Goal: Information Seeking & Learning: Learn about a topic

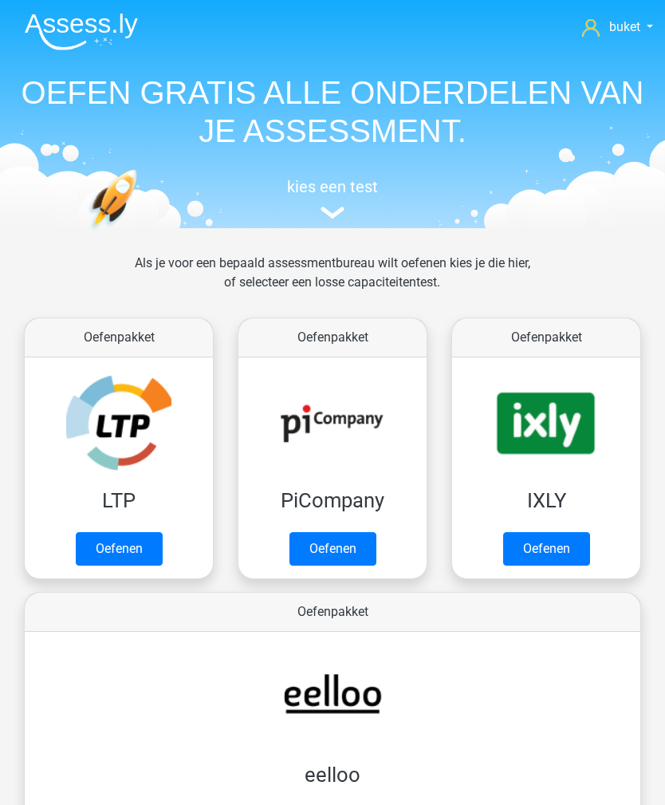
click at [92, 41] on img at bounding box center [81, 31] width 113 height 37
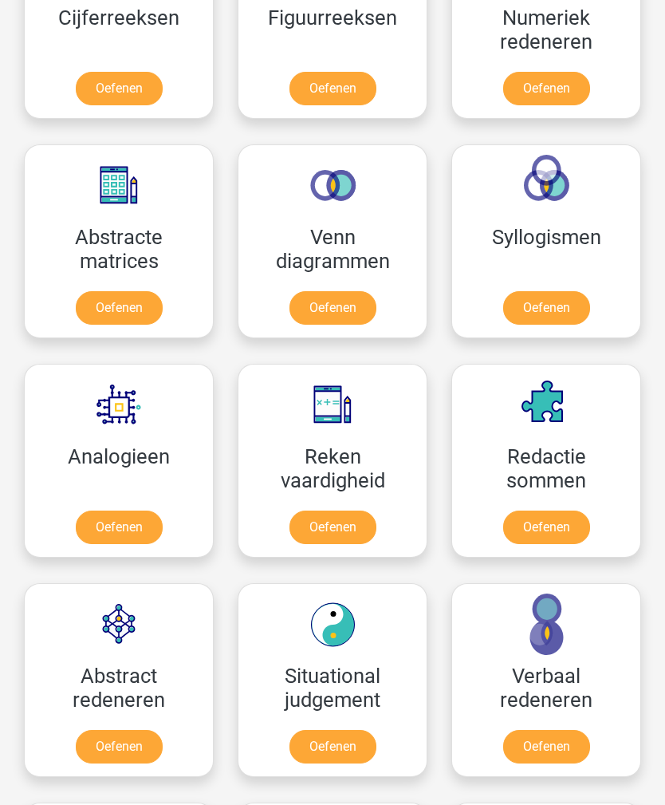
scroll to position [1141, 0]
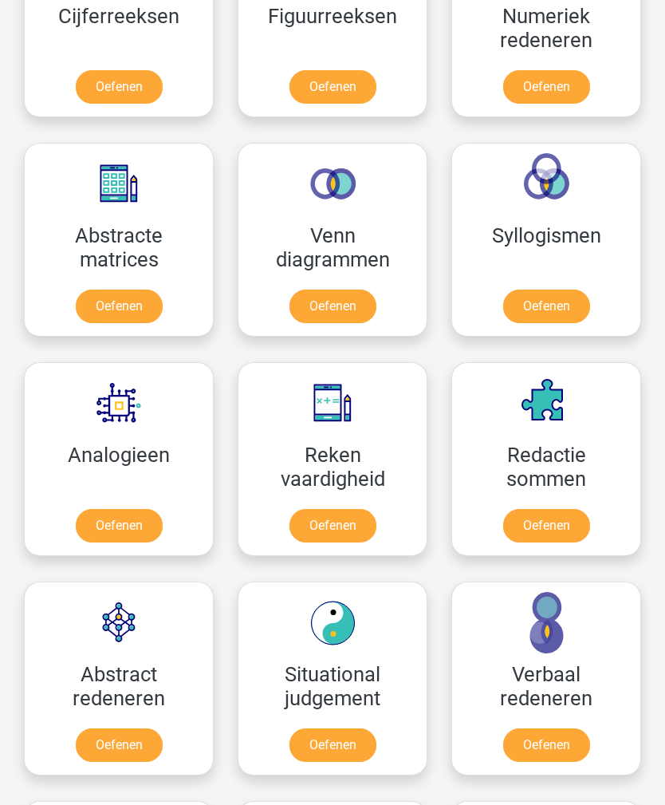
click at [128, 514] on link "Oefenen" at bounding box center [119, 527] width 87 height 34
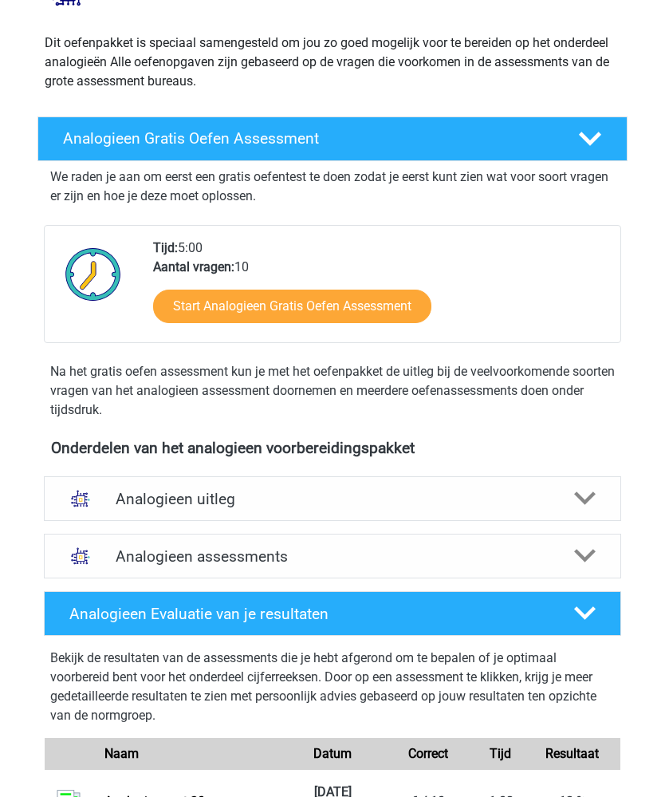
scroll to position [156, 0]
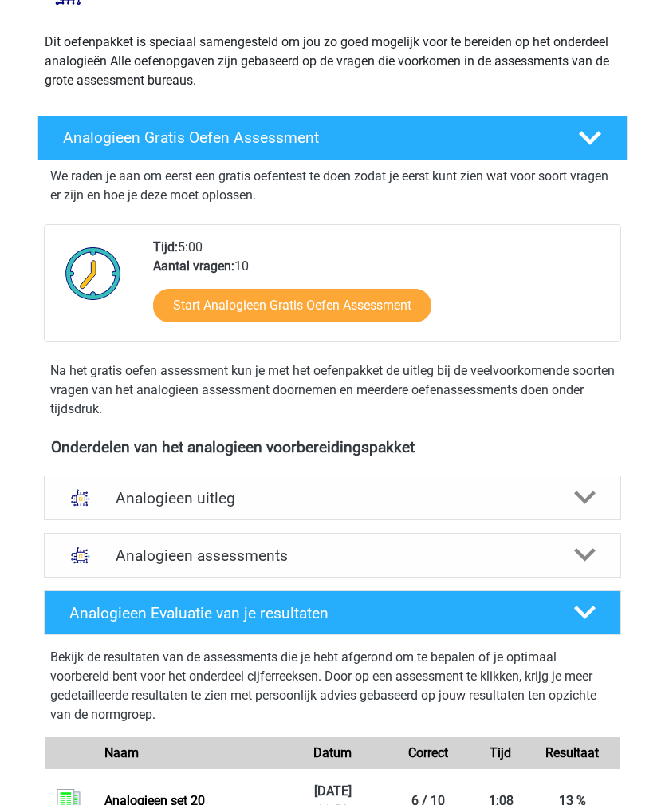
click at [370, 313] on link "Start Analogieen Gratis Oefen Assessment" at bounding box center [292, 307] width 278 height 34
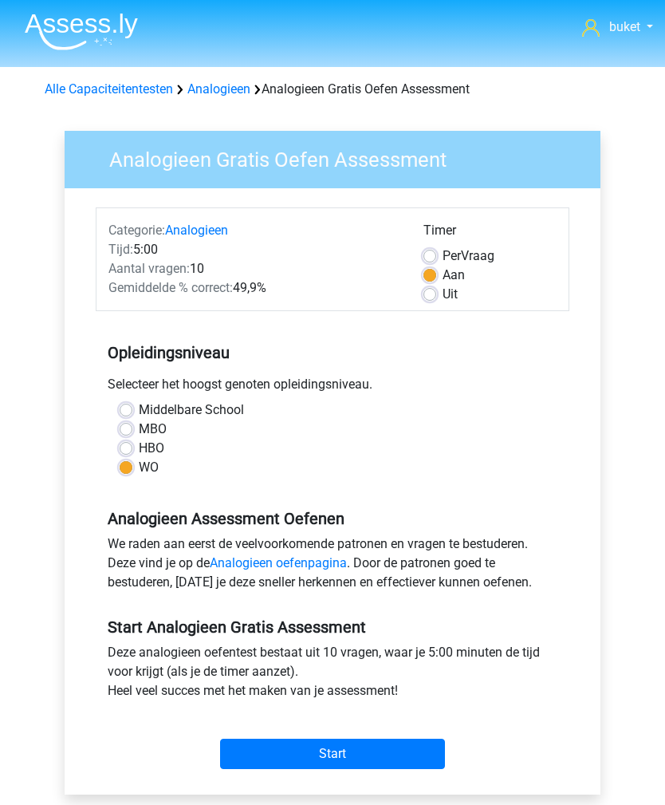
click at [385, 746] on input "Start" at bounding box center [332, 754] width 225 height 30
click at [228, 95] on link "Analogieen" at bounding box center [218, 88] width 63 height 15
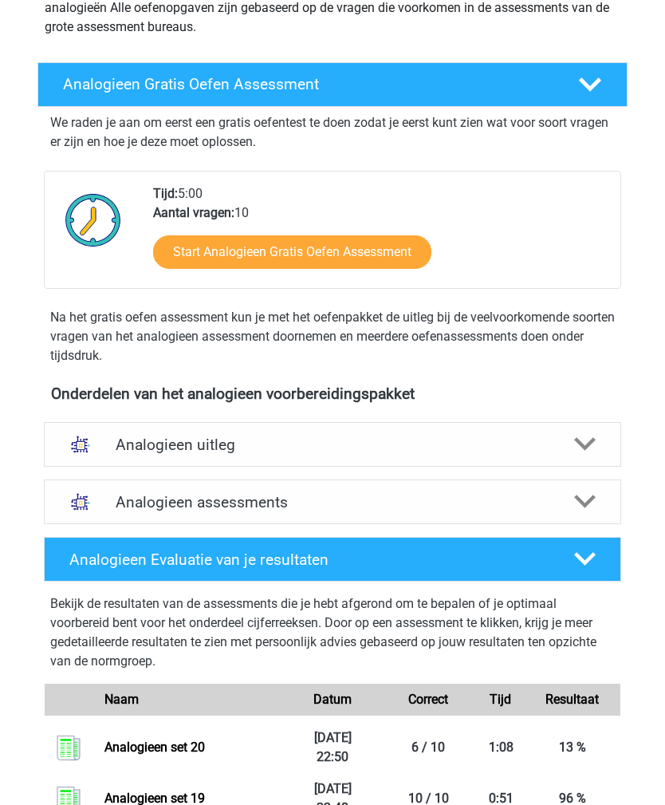
click at [96, 495] on img at bounding box center [81, 503] width 34 height 34
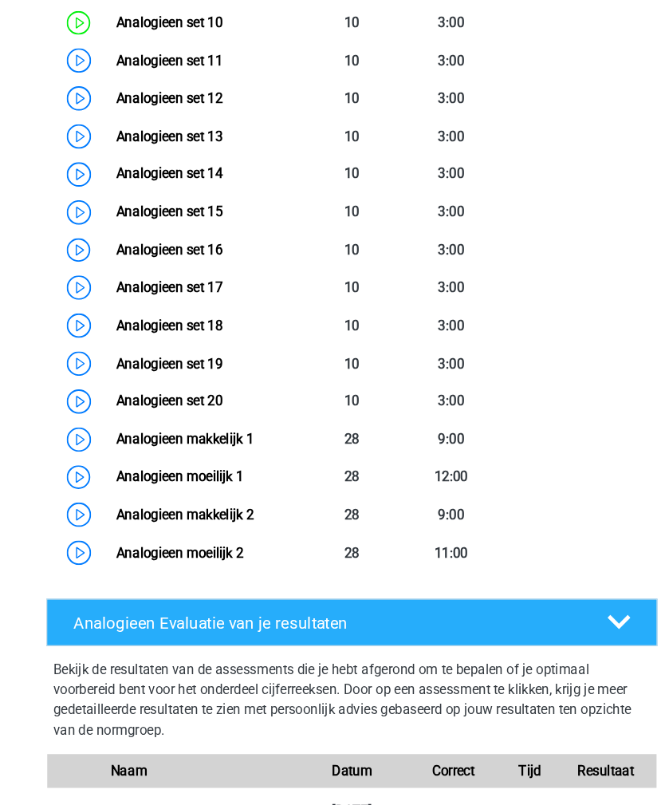
scroll to position [1177, 0]
click at [175, 351] on link "Analogieen set 19" at bounding box center [160, 343] width 101 height 15
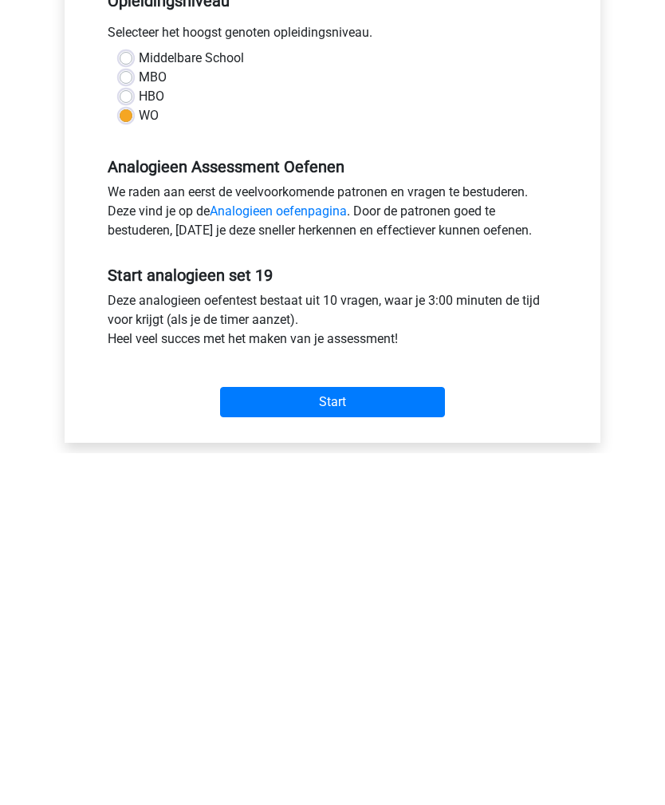
scroll to position [380, 0]
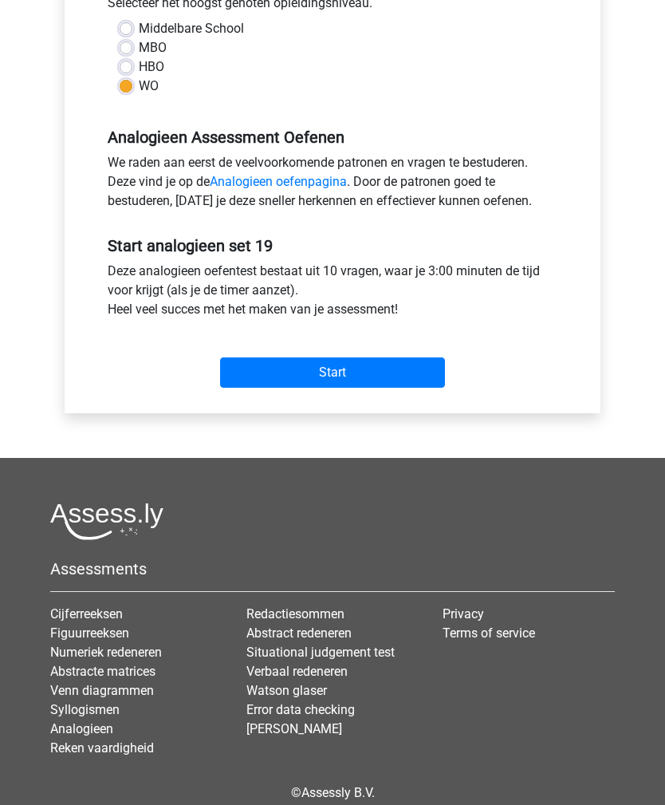
click at [380, 361] on input "Start" at bounding box center [332, 373] width 225 height 30
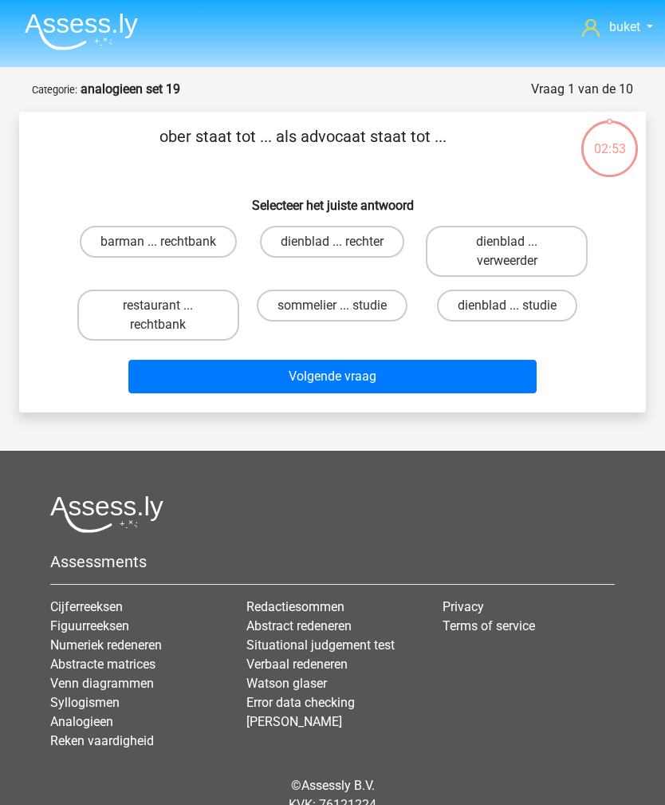
click at [150, 316] on label "restaurant ... rechtbank" at bounding box center [158, 315] width 162 height 51
click at [158, 316] on input "restaurant ... rechtbank" at bounding box center [163, 311] width 10 height 10
radio input "true"
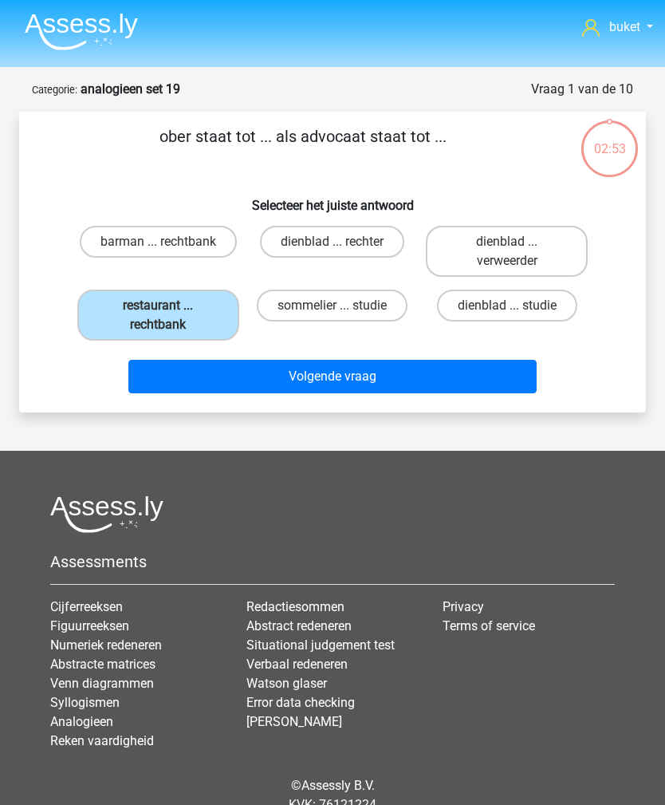
click at [314, 374] on button "Volgende vraag" at bounding box center [332, 377] width 408 height 34
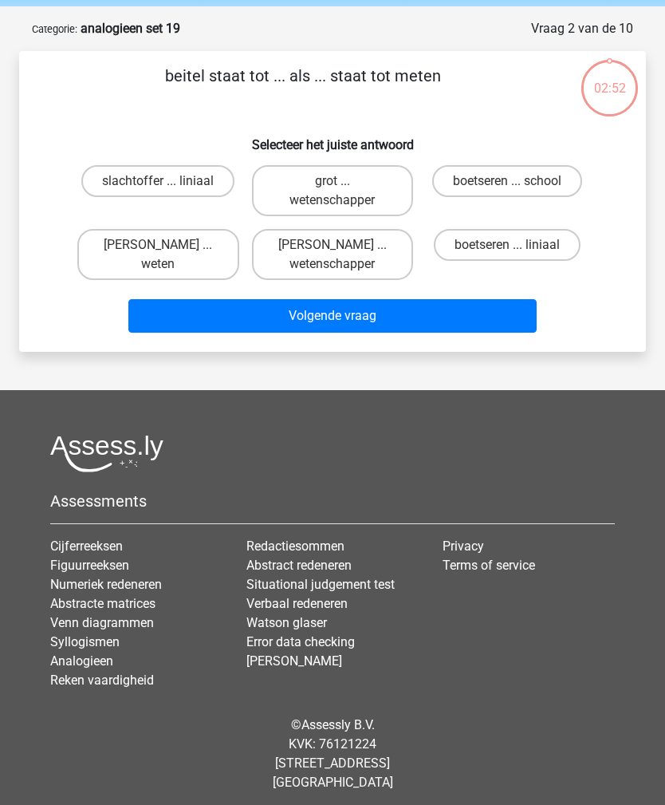
scroll to position [67, 0]
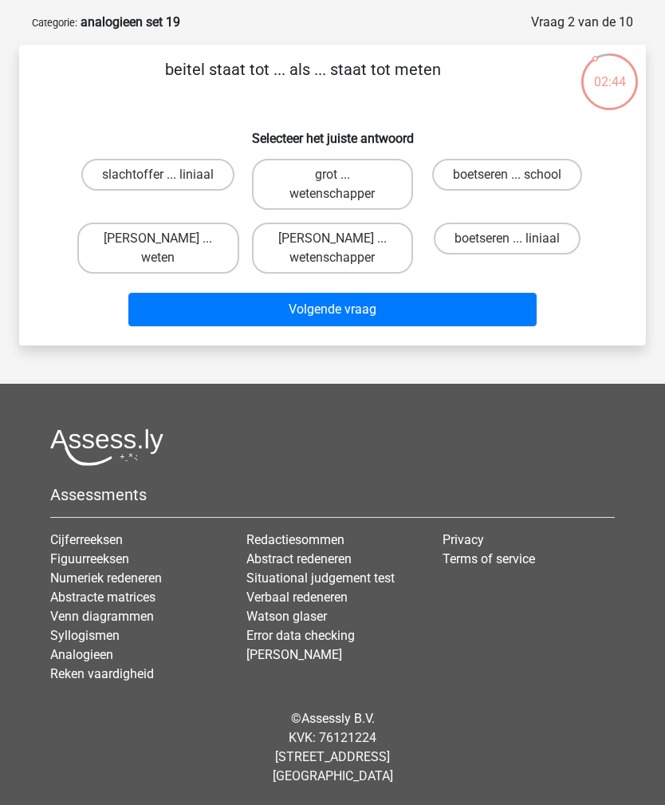
click at [523, 243] on label "boetseren ... liniaal" at bounding box center [507, 239] width 147 height 32
click at [518, 243] on input "boetseren ... liniaal" at bounding box center [512, 243] width 10 height 10
radio input "true"
click at [409, 304] on button "Volgende vraag" at bounding box center [332, 310] width 408 height 34
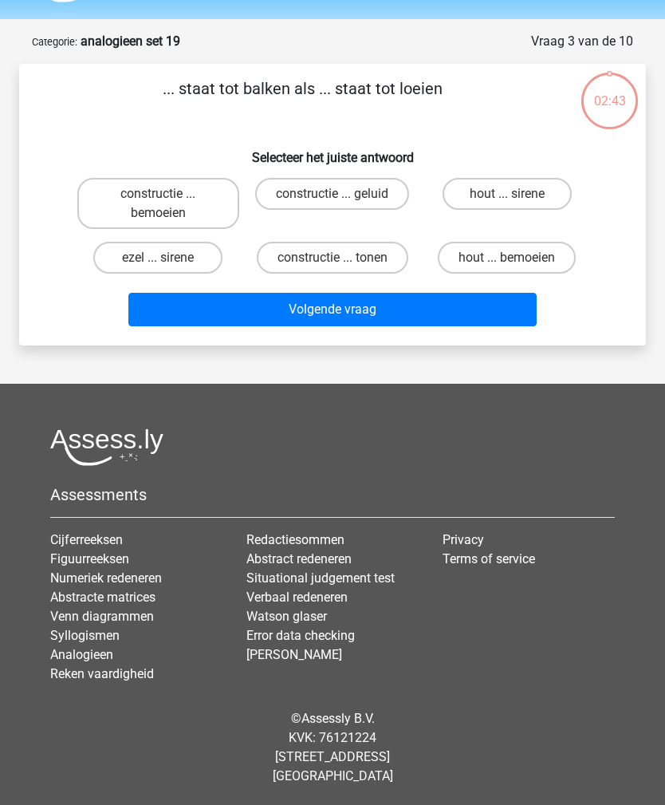
scroll to position [51, 0]
click at [118, 253] on label "ezel ... sirene" at bounding box center [157, 258] width 129 height 32
click at [158, 258] on input "ezel ... sirene" at bounding box center [163, 263] width 10 height 10
radio input "true"
click at [365, 316] on button "Volgende vraag" at bounding box center [332, 310] width 408 height 34
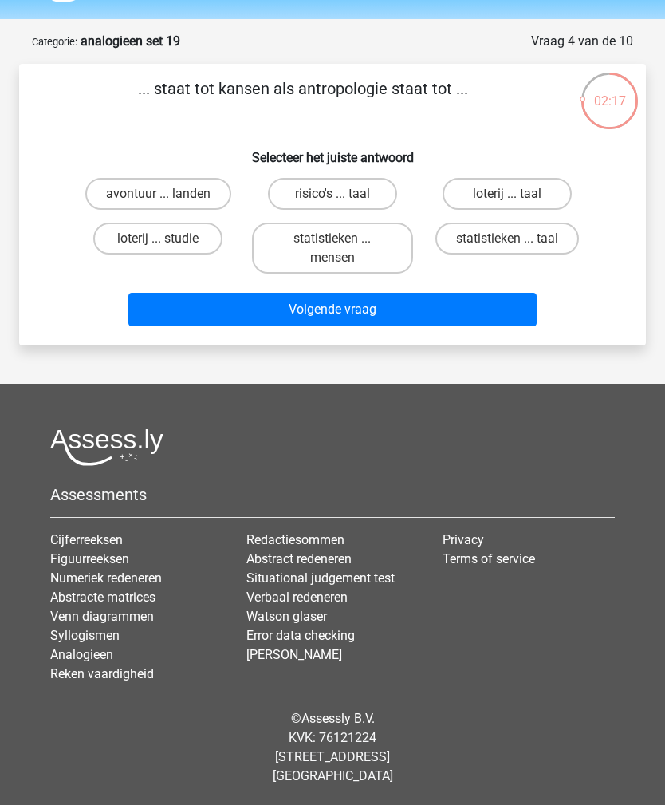
click at [325, 238] on label "statistieken ... mensen" at bounding box center [333, 248] width 162 height 51
click at [333, 238] on input "statistieken ... mensen" at bounding box center [338, 243] width 10 height 10
radio input "true"
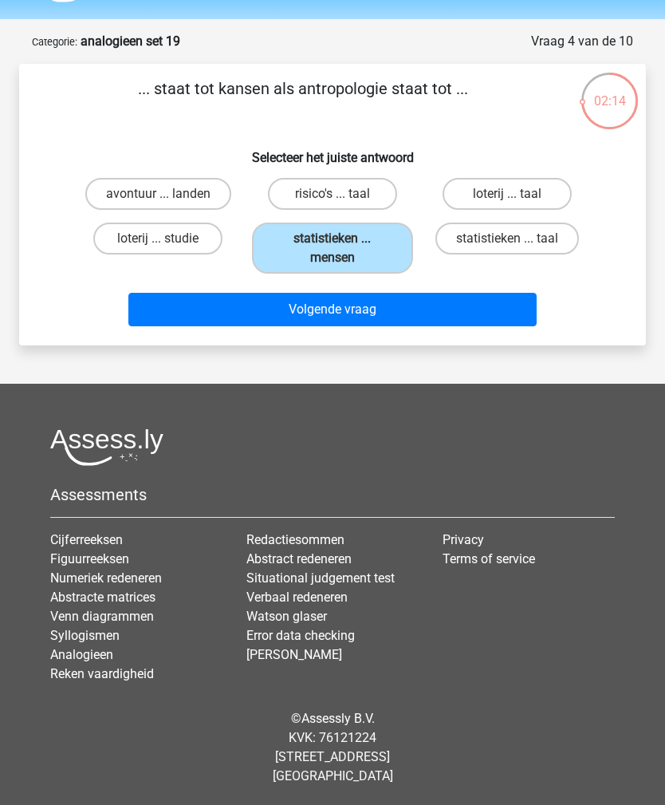
click at [281, 313] on button "Volgende vraag" at bounding box center [332, 310] width 408 height 34
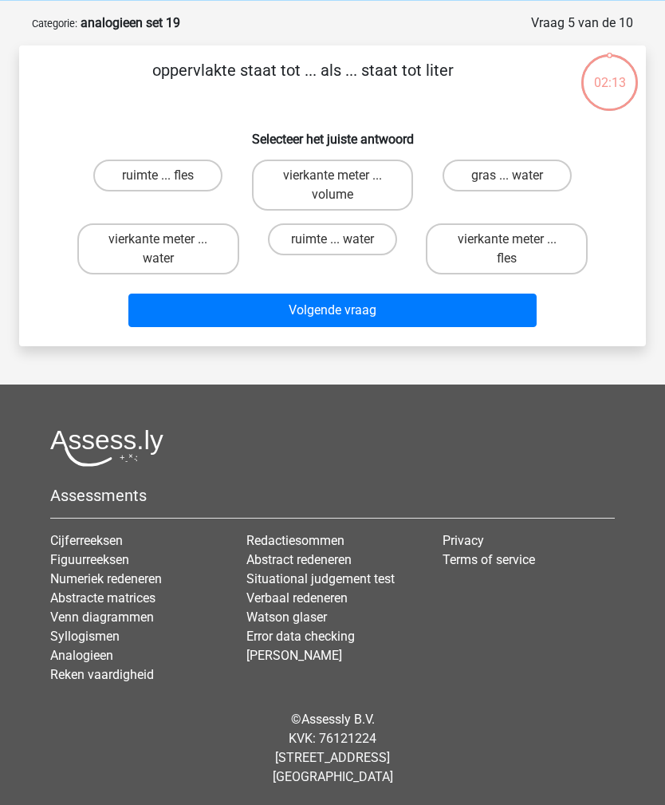
scroll to position [67, 0]
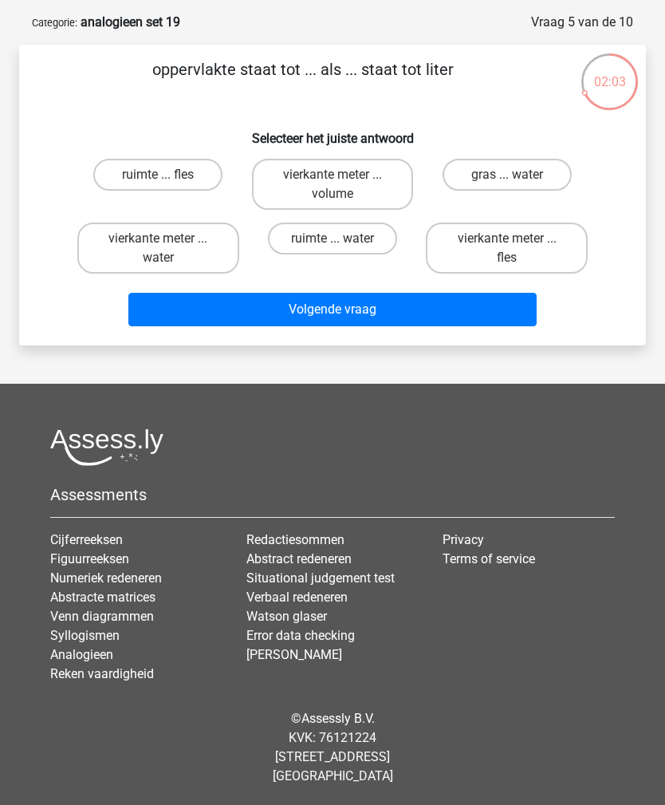
click at [314, 180] on label "vierkante meter ... volume" at bounding box center [333, 184] width 162 height 51
click at [333, 180] on input "vierkante meter ... volume" at bounding box center [338, 180] width 10 height 10
radio input "true"
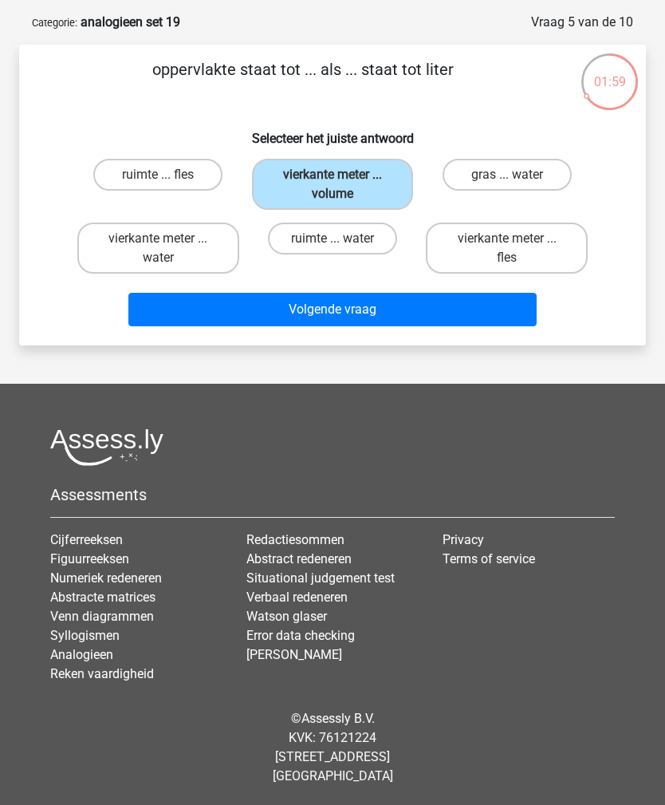
click at [325, 325] on button "Volgende vraag" at bounding box center [332, 310] width 408 height 34
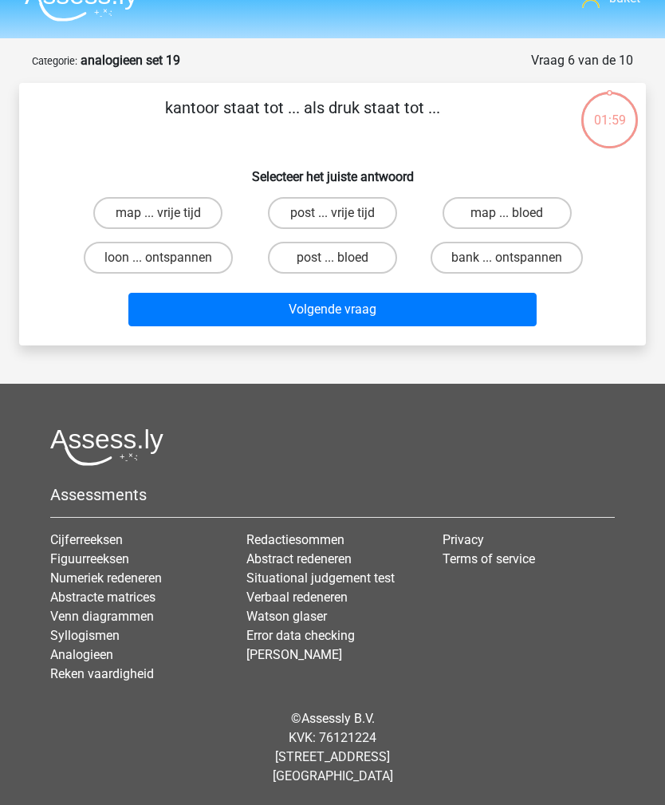
scroll to position [51, 0]
click at [329, 242] on label "post ... bloed" at bounding box center [332, 258] width 129 height 32
click at [333, 258] on input "post ... bloed" at bounding box center [338, 263] width 10 height 10
radio input "true"
click at [313, 293] on button "Volgende vraag" at bounding box center [332, 310] width 408 height 34
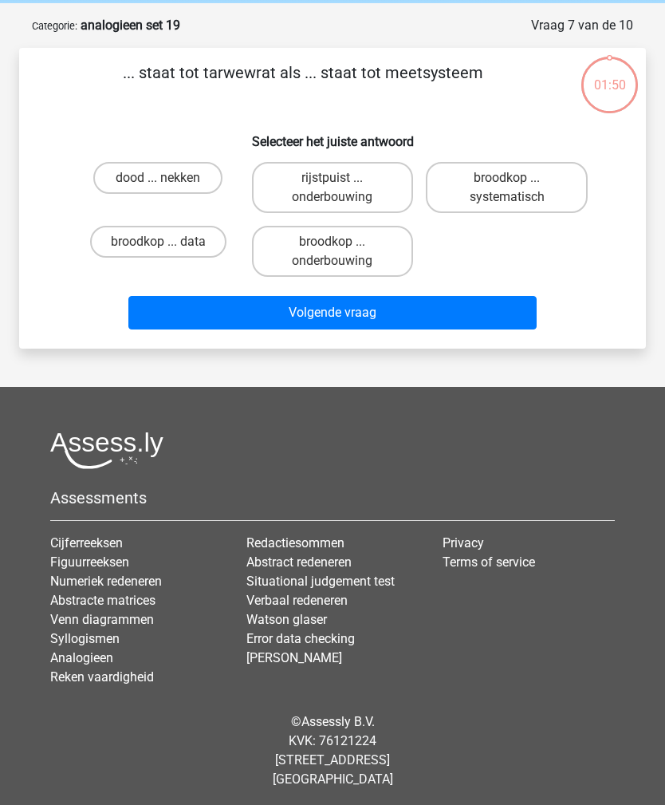
scroll to position [67, 0]
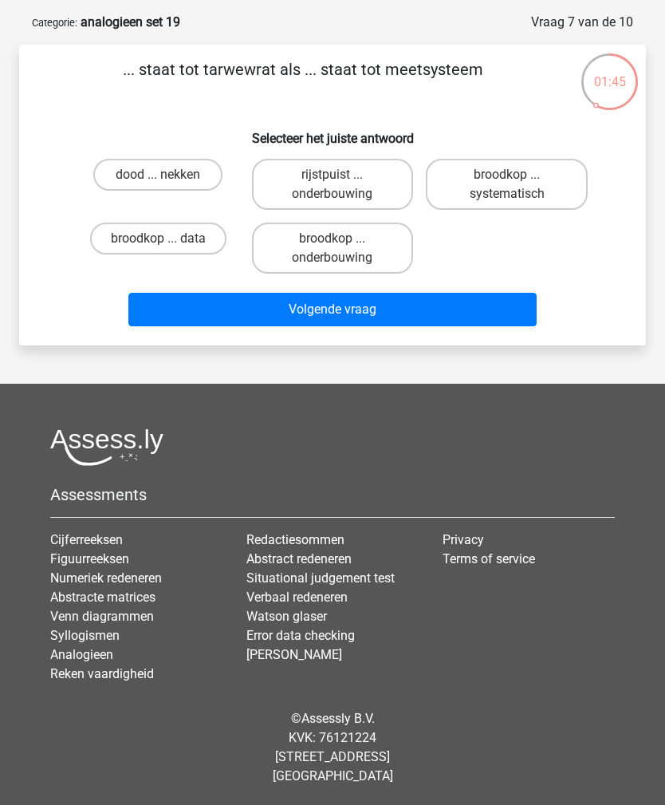
click at [165, 171] on label "dood ... nekken" at bounding box center [157, 175] width 129 height 32
click at [165, 175] on input "dood ... nekken" at bounding box center [163, 180] width 10 height 10
radio input "true"
click at [395, 326] on button "Volgende vraag" at bounding box center [332, 310] width 408 height 34
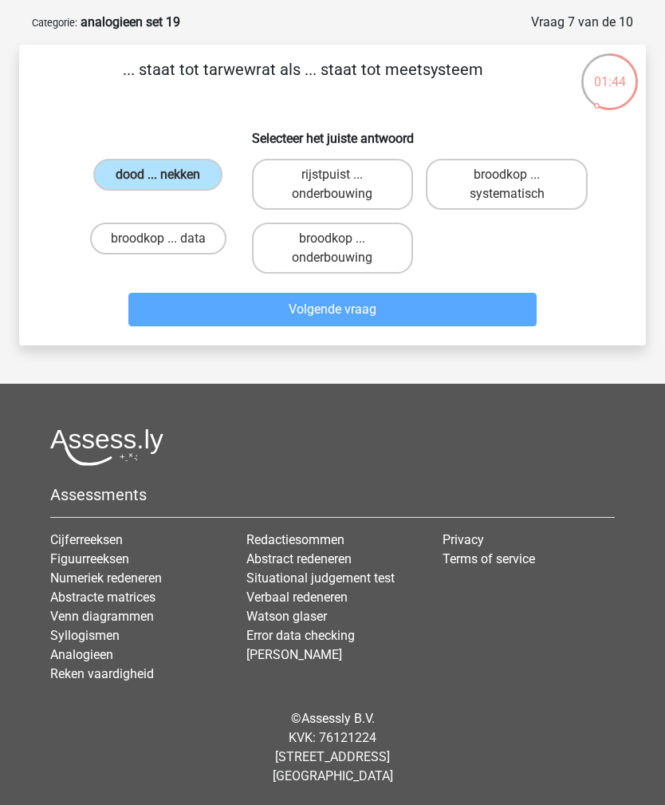
scroll to position [51, 0]
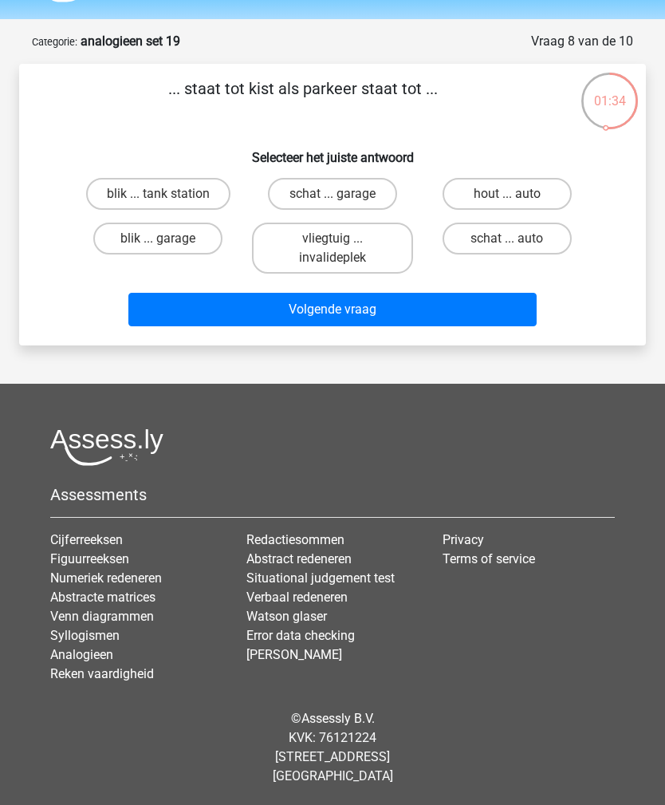
click at [337, 188] on label "schat ... garage" at bounding box center [332, 194] width 129 height 32
click at [337, 194] on input "schat ... garage" at bounding box center [338, 199] width 10 height 10
radio input "true"
click at [346, 293] on button "Volgende vraag" at bounding box center [332, 310] width 408 height 34
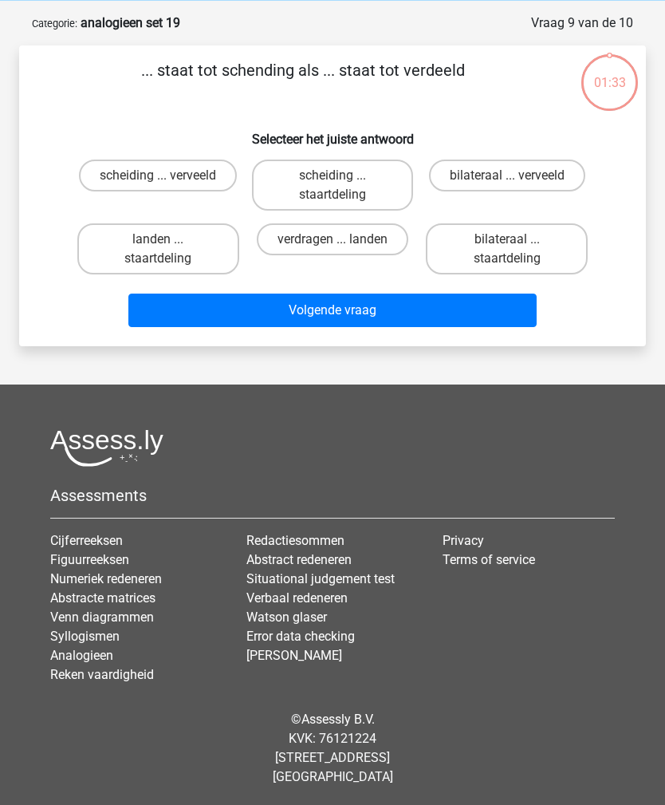
scroll to position [67, 0]
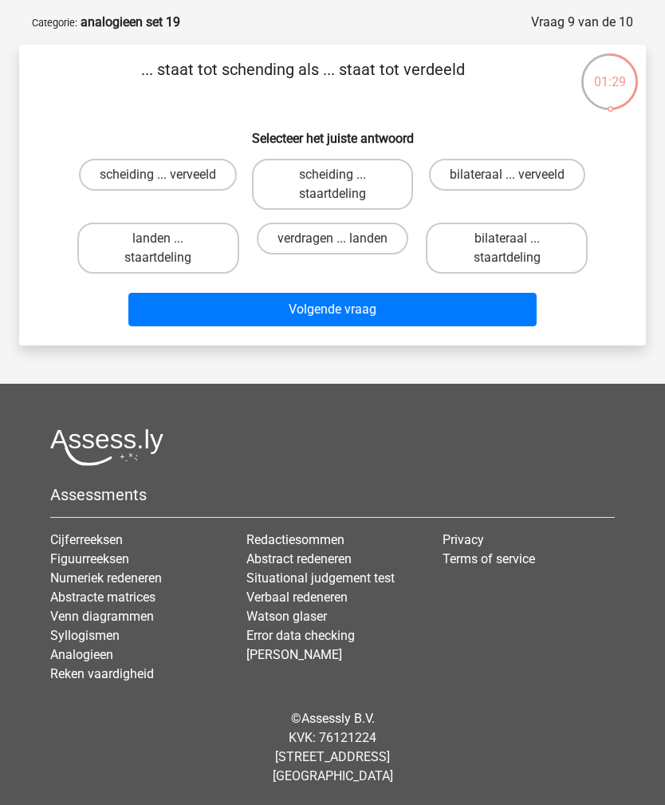
click at [166, 172] on label "scheiding ... verveeld" at bounding box center [158, 175] width 158 height 32
click at [166, 175] on input "scheiding ... verveeld" at bounding box center [163, 180] width 10 height 10
radio input "true"
click at [346, 313] on button "Volgende vraag" at bounding box center [332, 310] width 408 height 34
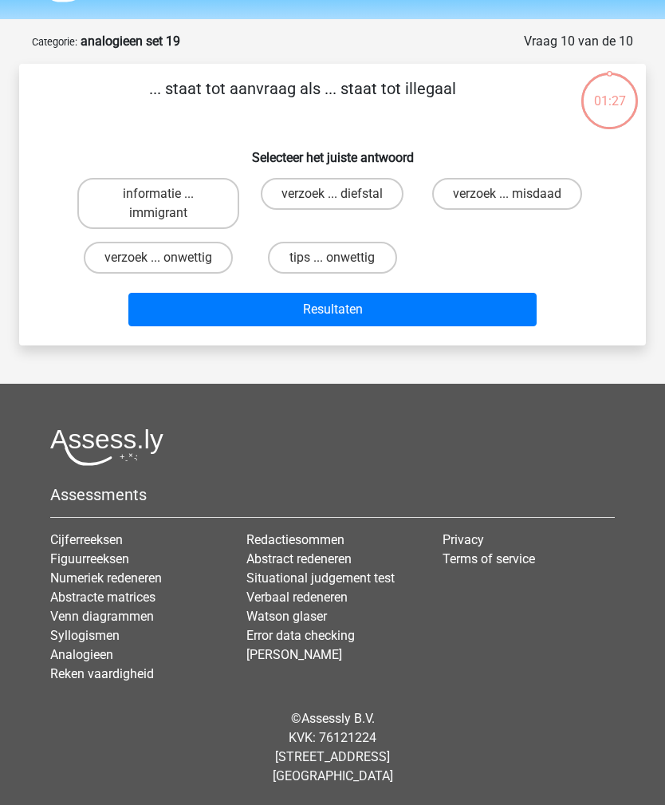
scroll to position [51, 0]
click at [181, 251] on label "verzoek ... onwettig" at bounding box center [158, 258] width 149 height 32
click at [168, 258] on input "verzoek ... onwettig" at bounding box center [163, 263] width 10 height 10
radio input "true"
click at [335, 326] on button "Resultaten" at bounding box center [332, 310] width 408 height 34
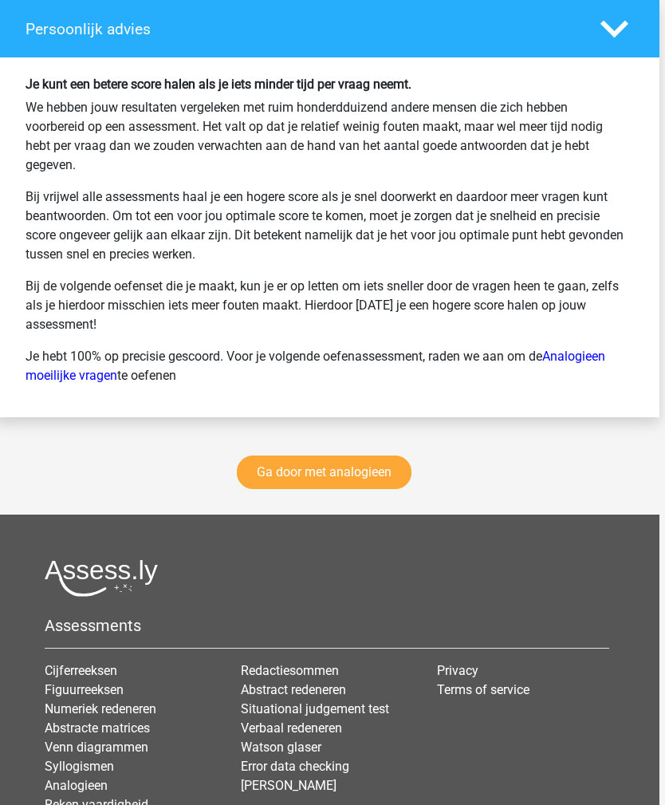
scroll to position [2273, 6]
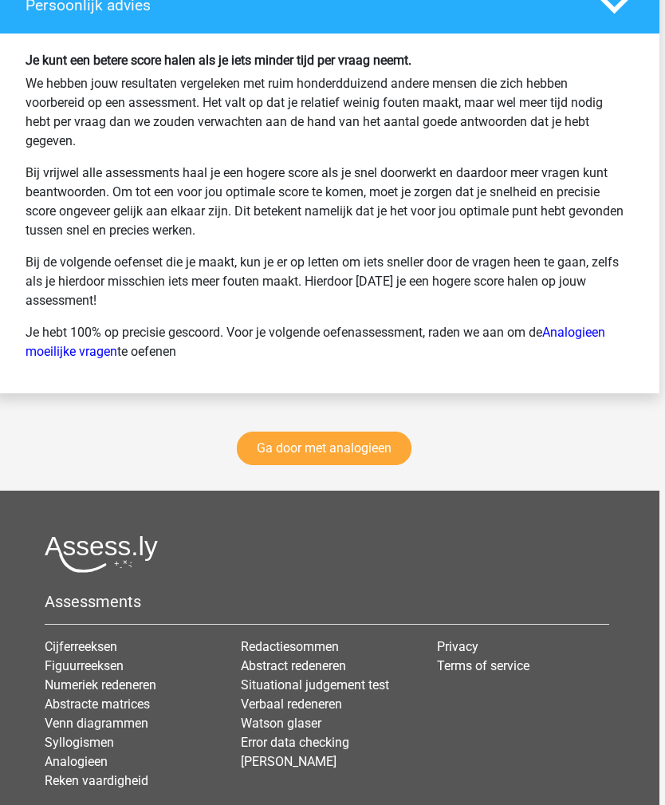
click at [388, 464] on link "Ga door met analogieen" at bounding box center [324, 449] width 175 height 34
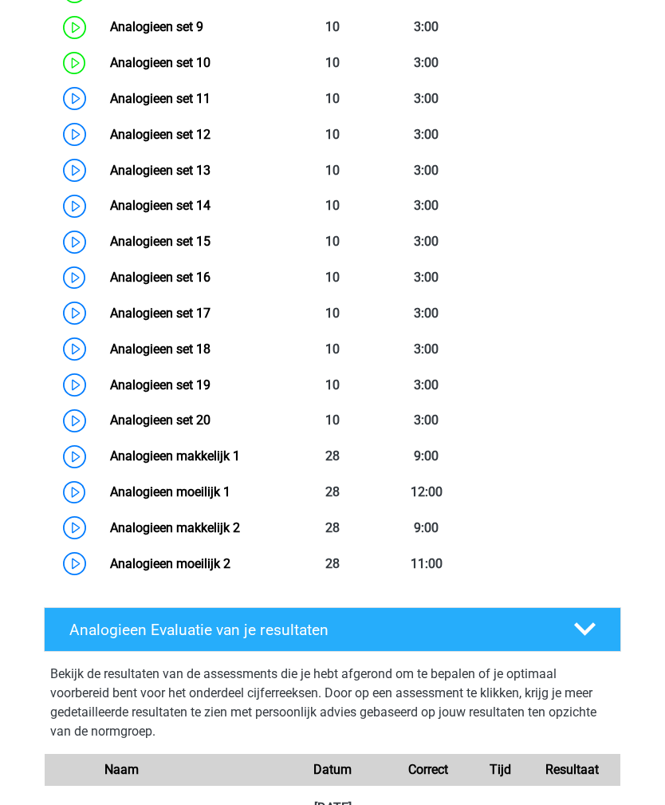
scroll to position [1135, 0]
click at [185, 418] on link "Analogieen set 20" at bounding box center [160, 419] width 101 height 15
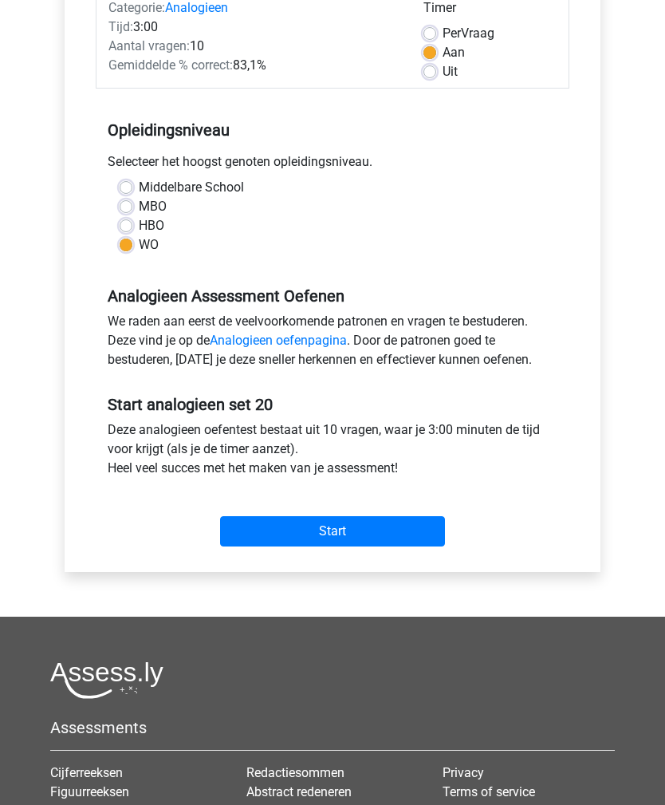
scroll to position [404, 0]
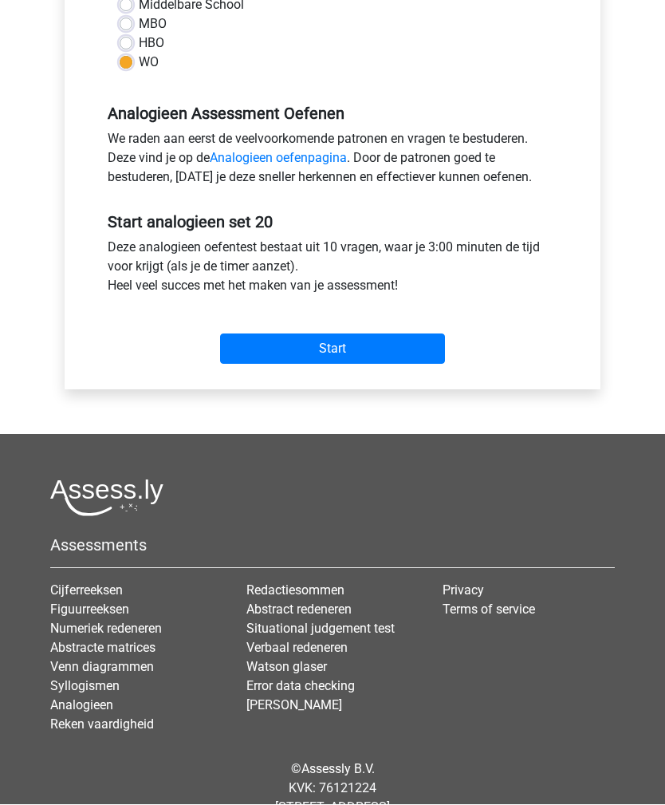
click at [345, 351] on input "Start" at bounding box center [332, 349] width 225 height 30
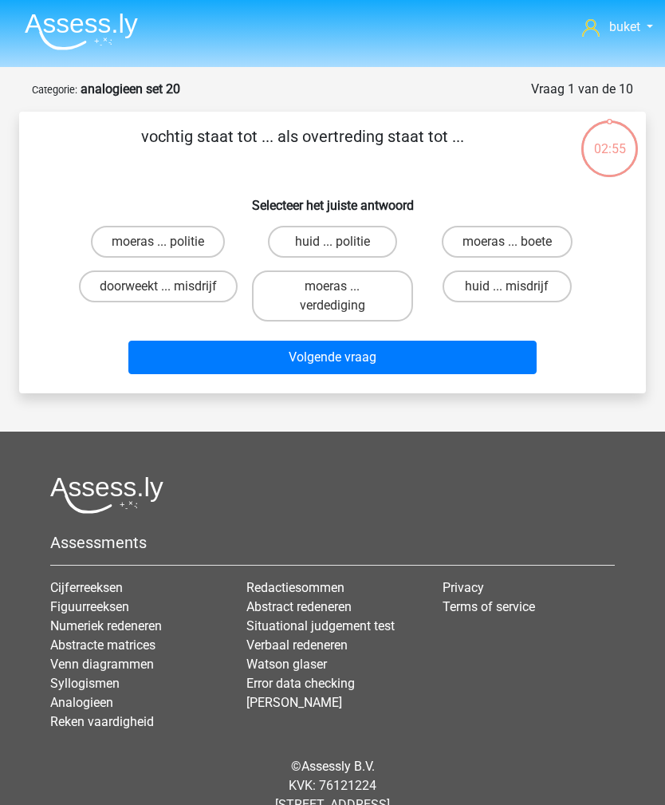
click at [171, 284] on label "doorweekt ... misdrijf" at bounding box center [158, 286] width 159 height 32
click at [168, 286] on input "doorweekt ... misdrijf" at bounding box center [163, 291] width 10 height 10
radio input "true"
click at [357, 368] on button "Volgende vraag" at bounding box center [332, 358] width 408 height 34
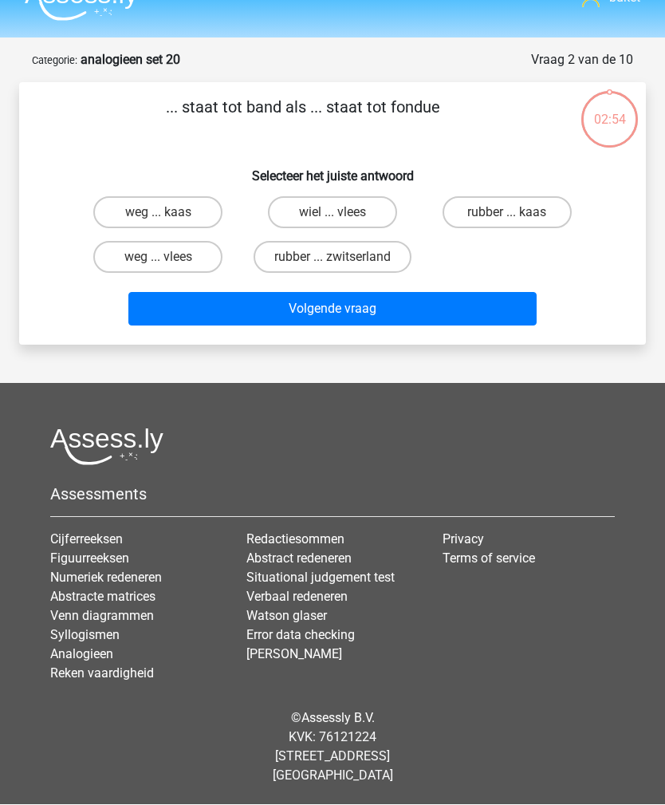
scroll to position [51, 0]
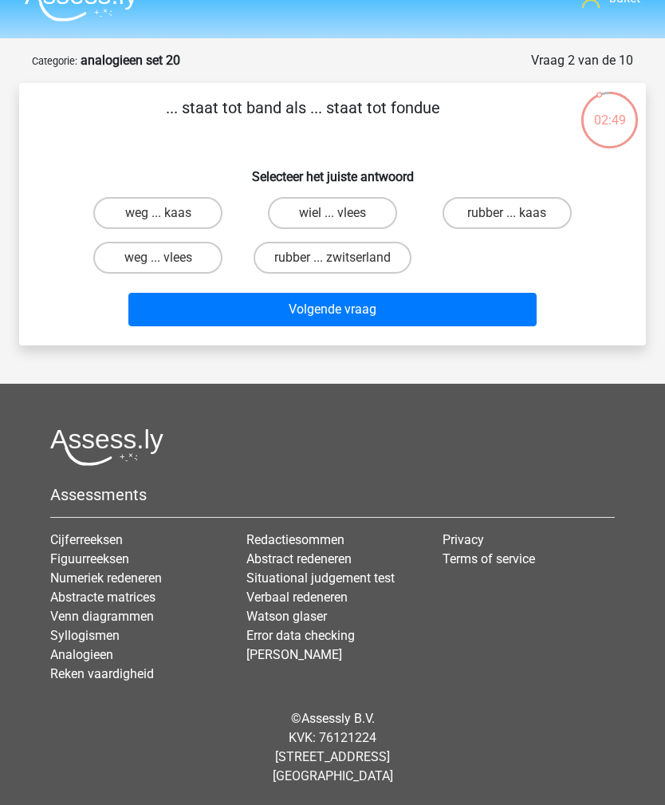
click at [505, 197] on label "rubber ... kaas" at bounding box center [507, 213] width 129 height 32
click at [507, 213] on input "rubber ... kaas" at bounding box center [512, 218] width 10 height 10
radio input "true"
click at [304, 294] on button "Volgende vraag" at bounding box center [332, 310] width 408 height 34
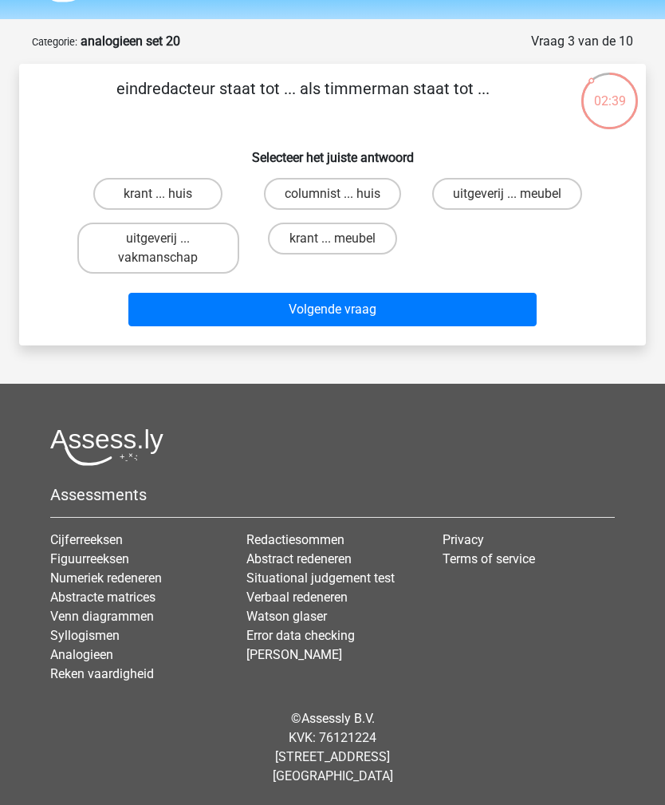
click at [139, 242] on label "uitgeverij ... vakmanschap" at bounding box center [158, 248] width 162 height 51
click at [158, 242] on input "uitgeverij ... vakmanschap" at bounding box center [163, 243] width 10 height 10
radio input "true"
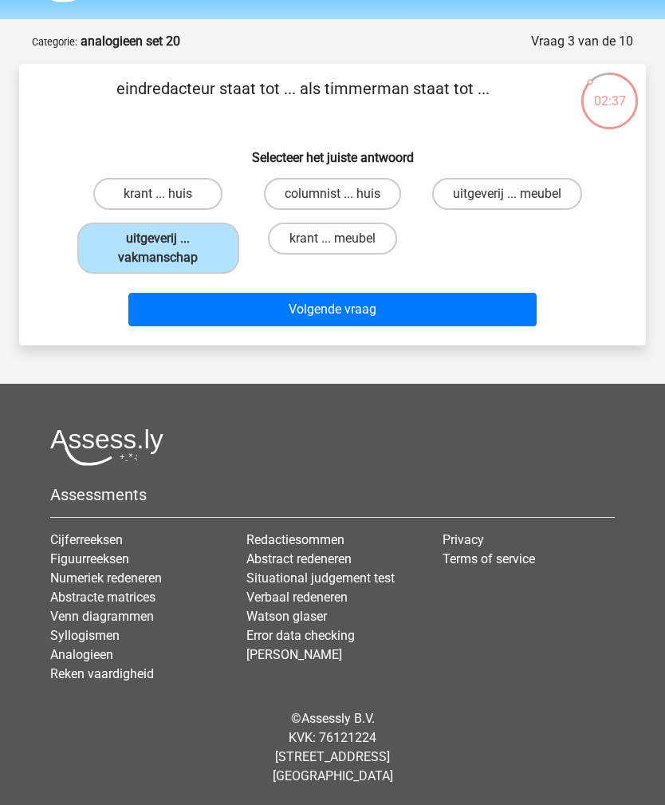
click at [499, 191] on label "uitgeverij ... meubel" at bounding box center [507, 194] width 150 height 32
click at [507, 194] on input "uitgeverij ... meubel" at bounding box center [512, 199] width 10 height 10
radio input "true"
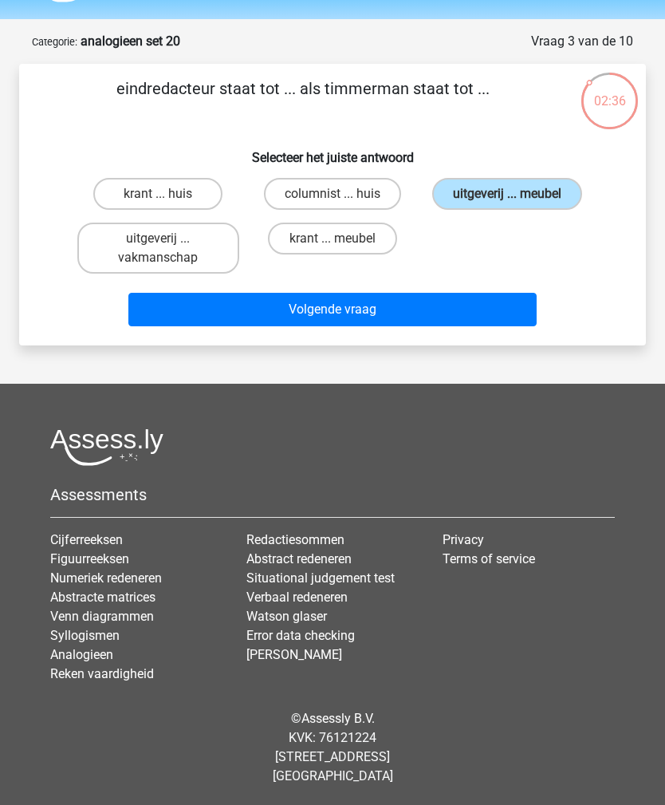
click at [163, 326] on button "Volgende vraag" at bounding box center [332, 310] width 408 height 34
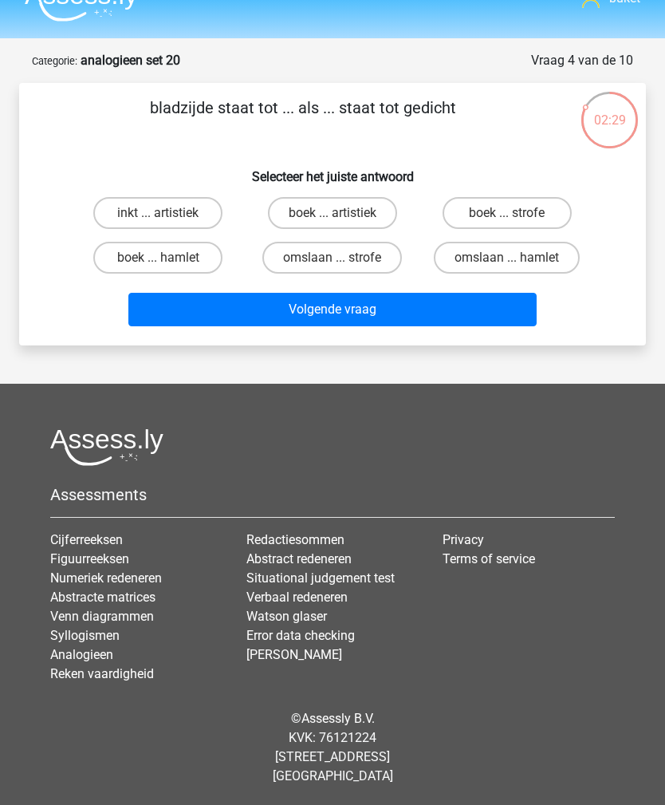
click at [510, 213] on input "boek ... strofe" at bounding box center [512, 218] width 10 height 10
radio input "true"
click at [315, 293] on button "Volgende vraag" at bounding box center [332, 310] width 408 height 34
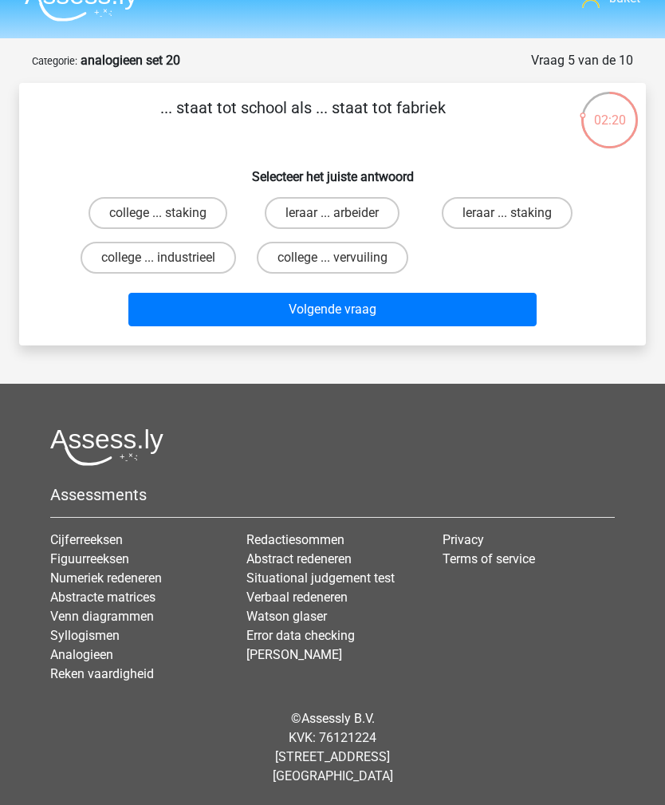
click at [325, 197] on label "leraar ... arbeider" at bounding box center [332, 213] width 135 height 32
click at [333, 213] on input "leraar ... arbeider" at bounding box center [338, 218] width 10 height 10
radio input "true"
click at [328, 293] on button "Volgende vraag" at bounding box center [332, 310] width 408 height 34
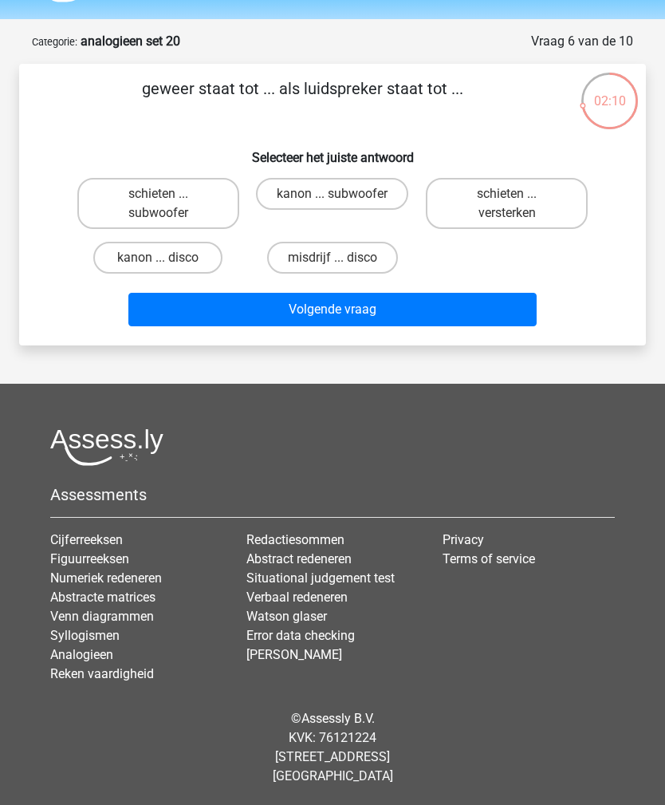
click at [499, 203] on label "schieten ... versterken" at bounding box center [507, 203] width 162 height 51
click at [507, 203] on input "schieten ... versterken" at bounding box center [512, 199] width 10 height 10
radio input "true"
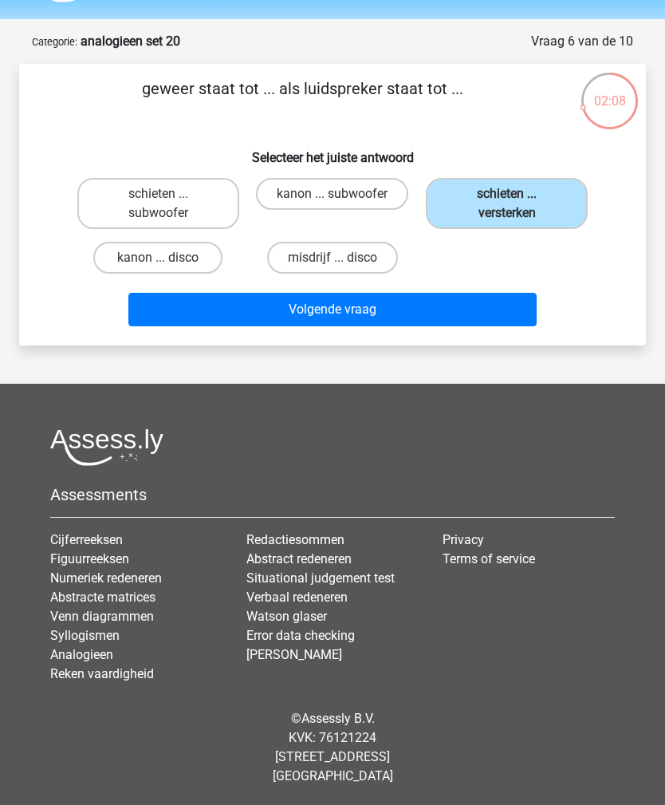
click at [294, 312] on button "Volgende vraag" at bounding box center [332, 310] width 408 height 34
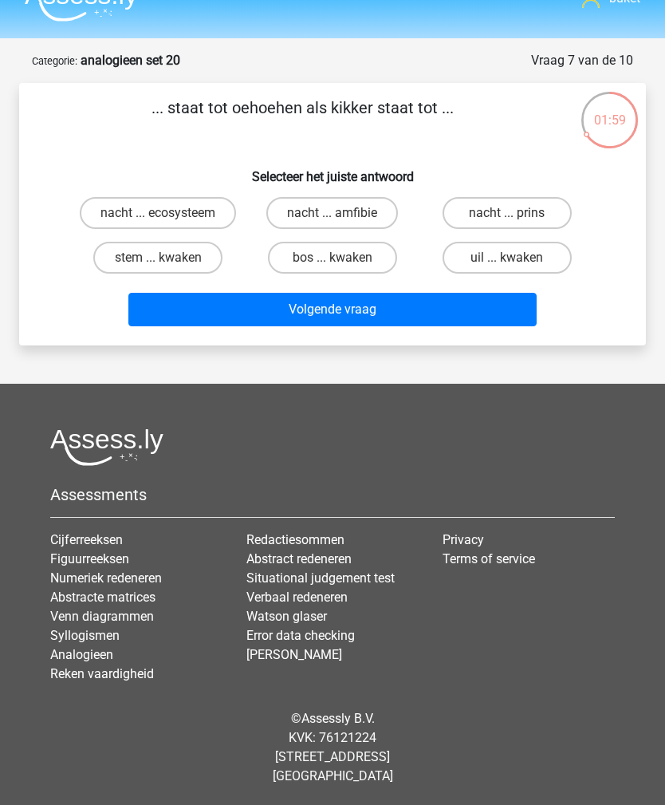
click at [492, 242] on label "uil ... kwaken" at bounding box center [507, 258] width 129 height 32
click at [507, 258] on input "uil ... kwaken" at bounding box center [512, 263] width 10 height 10
radio input "true"
click at [400, 293] on button "Volgende vraag" at bounding box center [332, 310] width 408 height 34
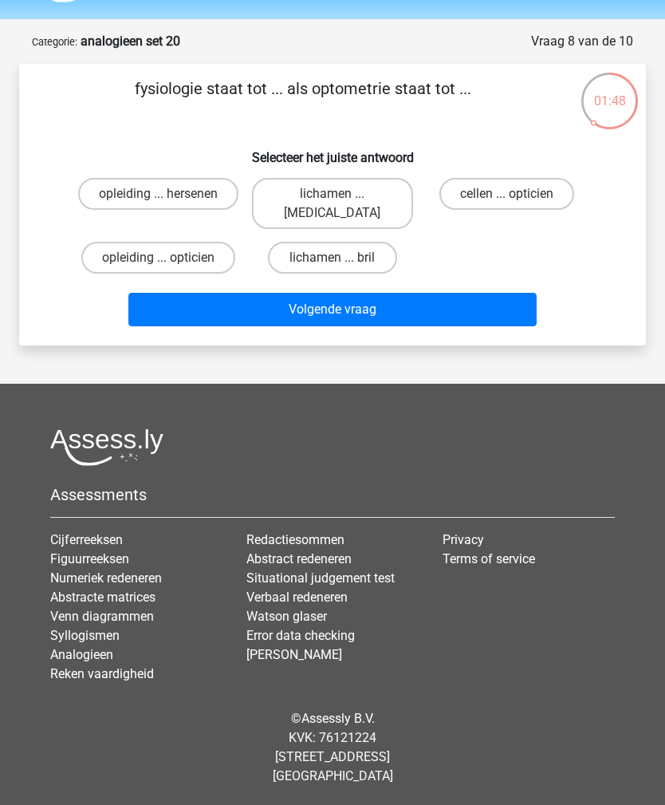
click at [333, 270] on label "lichamen ... bril" at bounding box center [332, 258] width 129 height 32
click at [333, 268] on input "lichamen ... bril" at bounding box center [338, 263] width 10 height 10
radio input "true"
click at [415, 302] on button "Volgende vraag" at bounding box center [332, 310] width 408 height 34
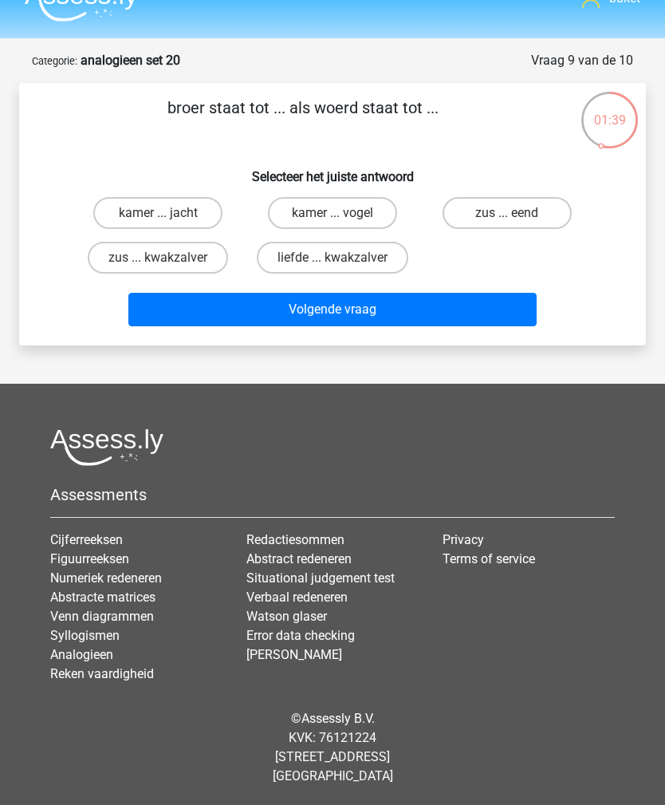
click at [514, 197] on label "zus ... eend" at bounding box center [507, 213] width 129 height 32
click at [514, 213] on input "zus ... eend" at bounding box center [512, 218] width 10 height 10
radio input "true"
click at [361, 293] on button "Volgende vraag" at bounding box center [332, 310] width 408 height 34
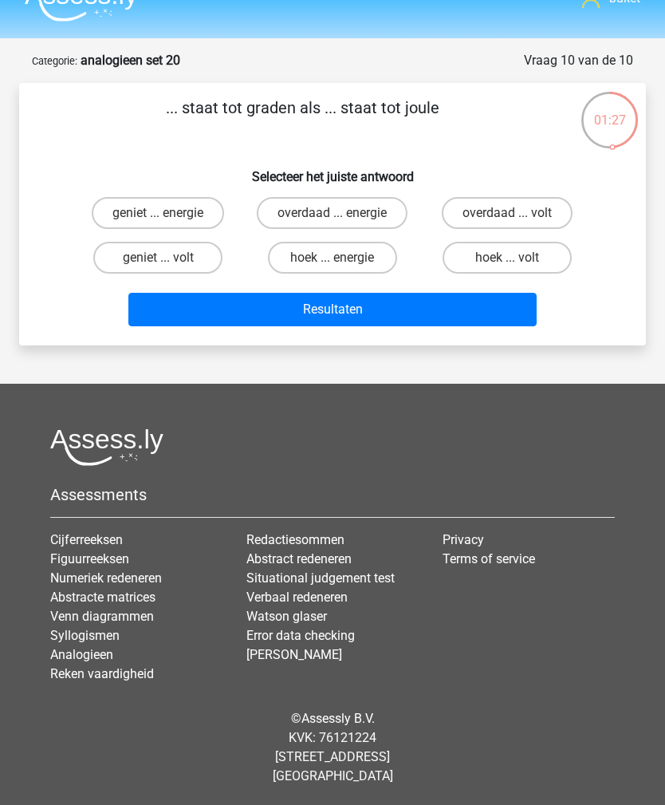
click at [506, 249] on label "hoek ... volt" at bounding box center [507, 258] width 129 height 32
click at [507, 258] on input "hoek ... volt" at bounding box center [512, 263] width 10 height 10
radio input "true"
click at [384, 293] on button "Resultaten" at bounding box center [332, 310] width 408 height 34
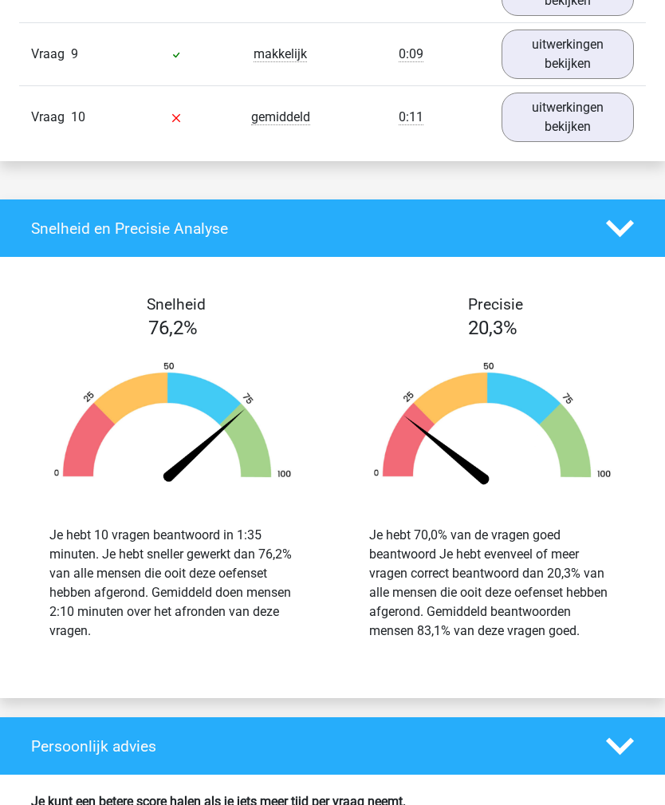
scroll to position [1333, 0]
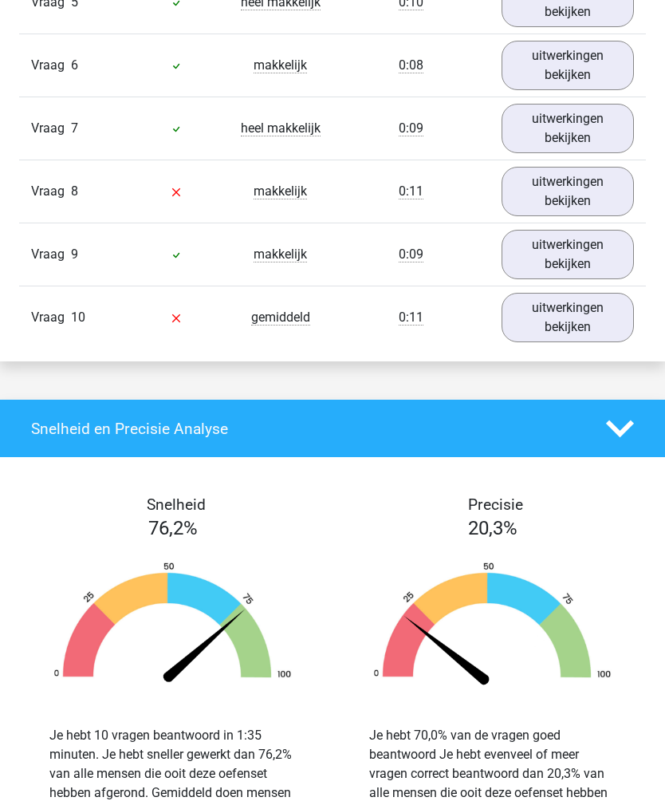
click at [581, 336] on link "uitwerkingen bekijken" at bounding box center [568, 317] width 133 height 49
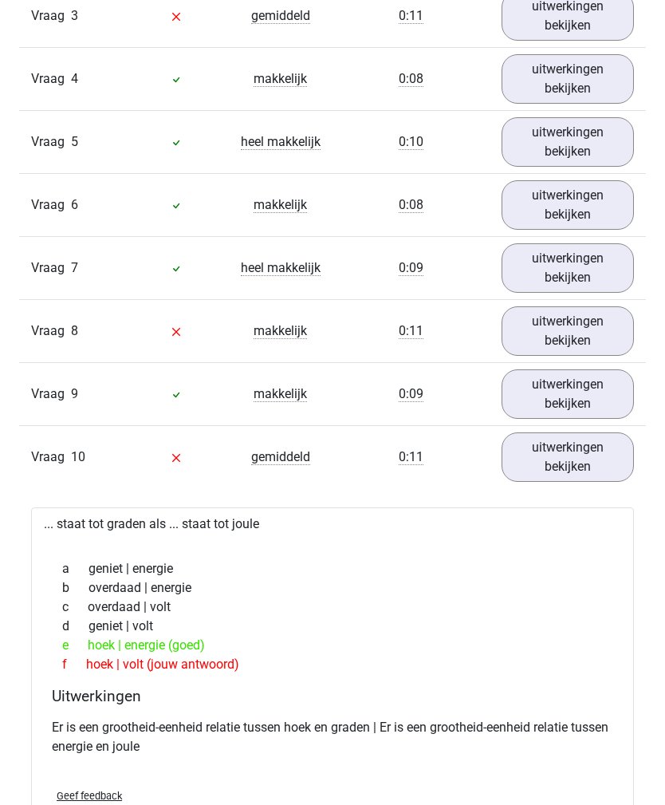
scroll to position [1192, 0]
click at [581, 357] on link "uitwerkingen bekijken" at bounding box center [568, 331] width 133 height 49
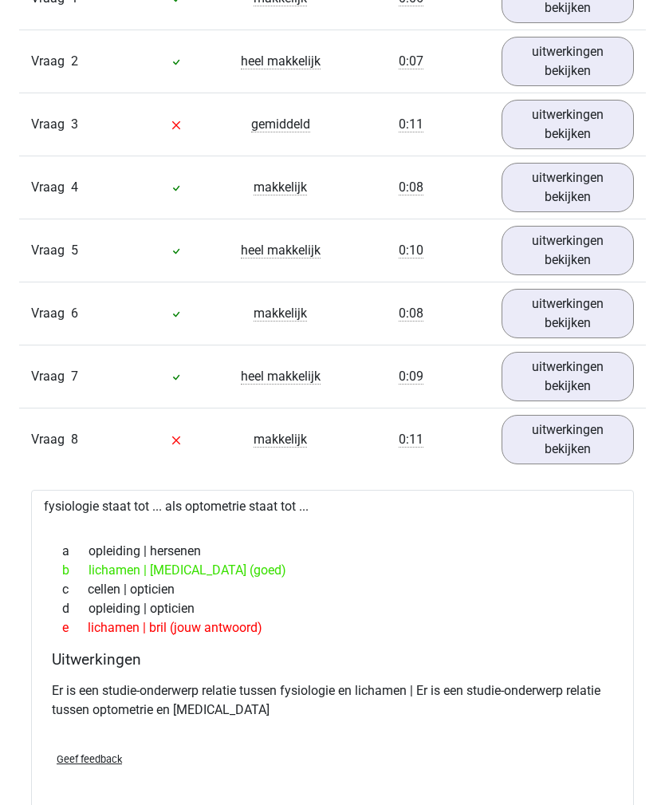
scroll to position [939, 0]
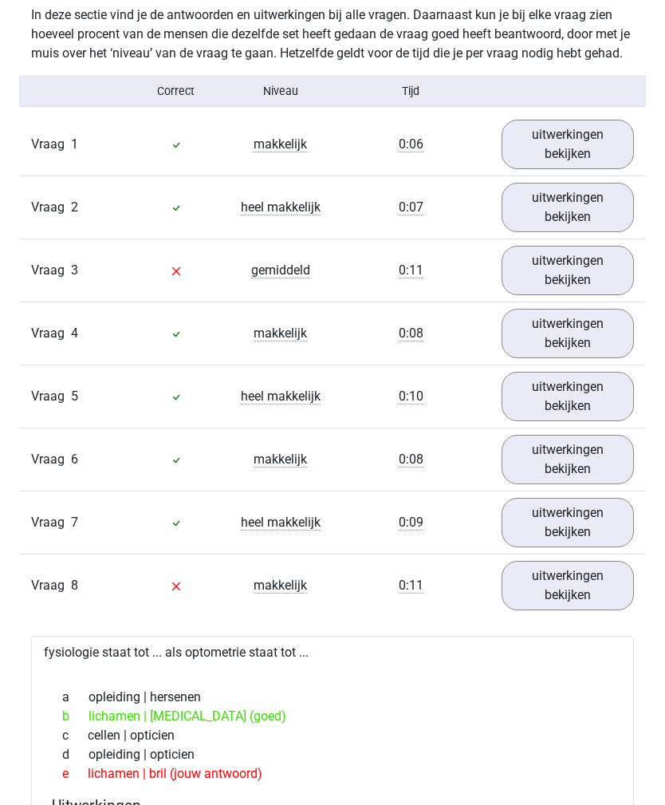
click at [609, 295] on link "uitwerkingen bekijken" at bounding box center [568, 270] width 133 height 49
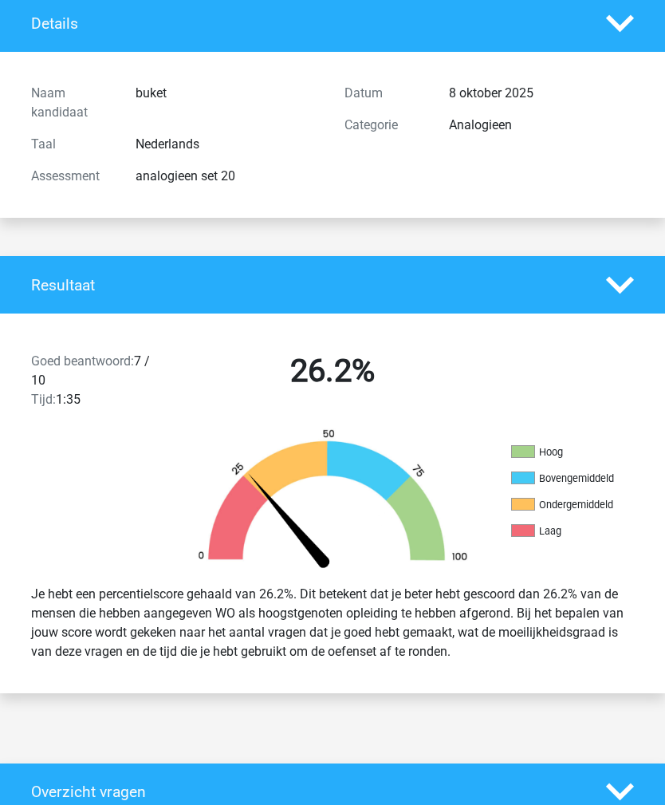
scroll to position [0, 0]
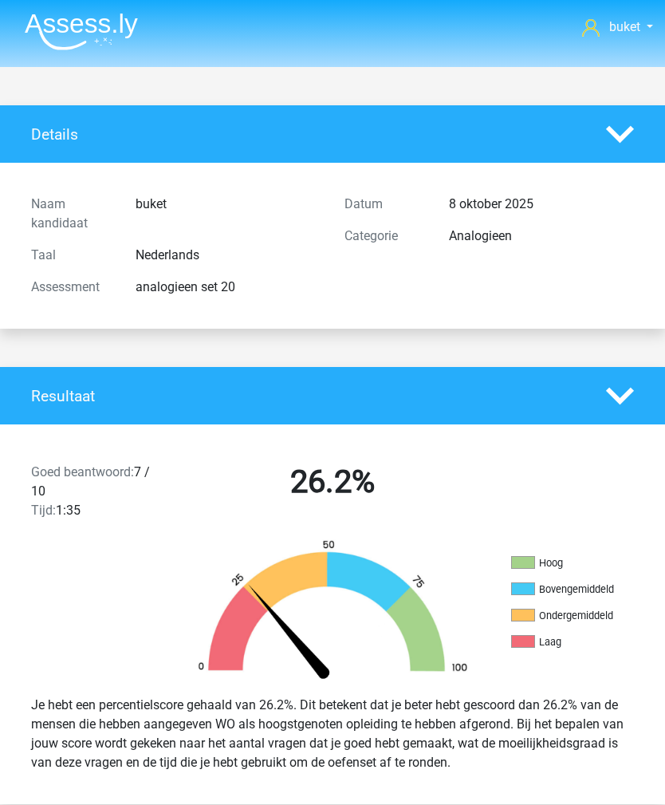
click at [62, 48] on img at bounding box center [81, 31] width 113 height 37
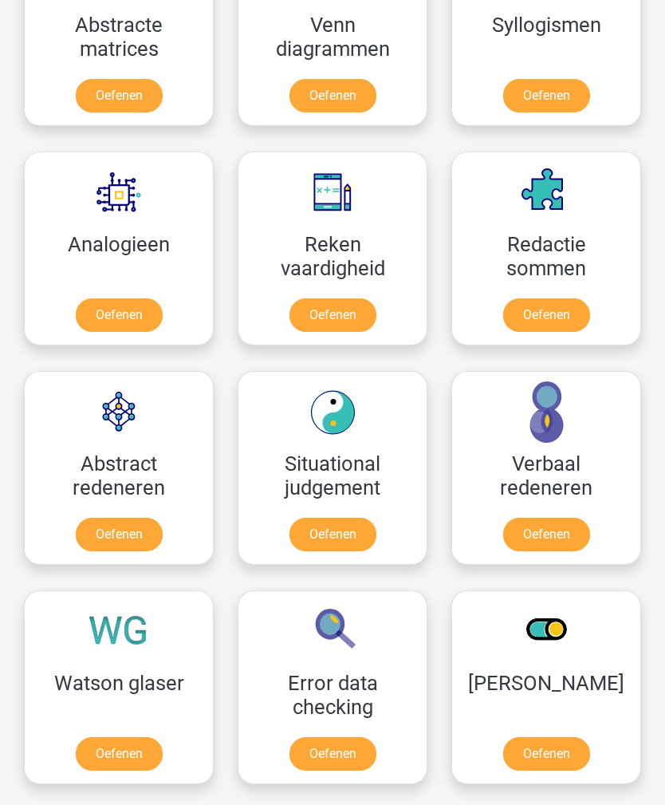
scroll to position [1354, 0]
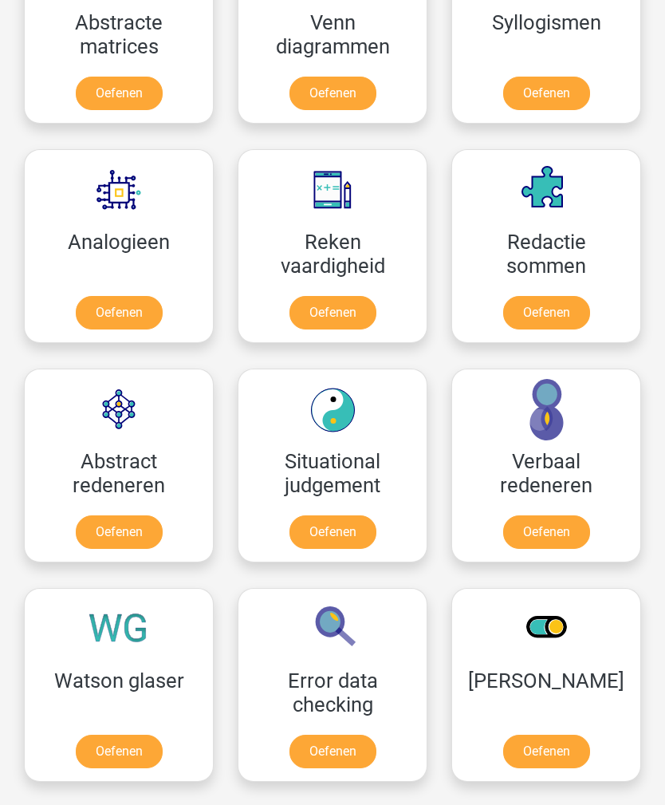
click at [329, 310] on link "Oefenen" at bounding box center [333, 314] width 87 height 34
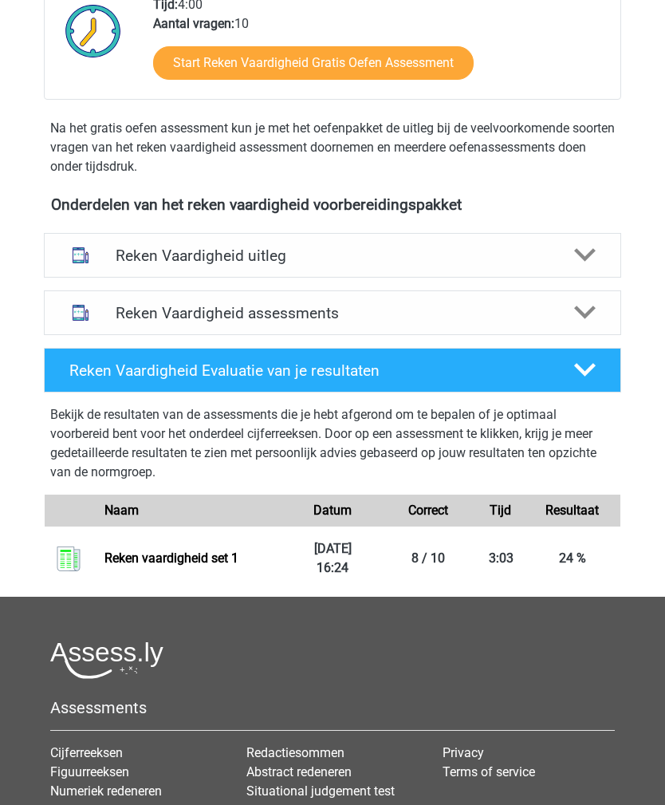
scroll to position [352, 0]
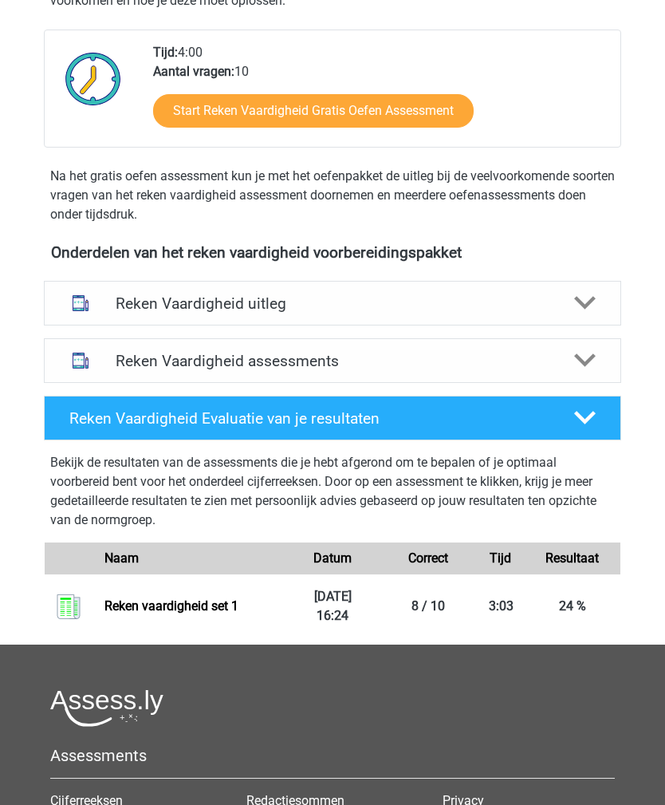
click at [593, 310] on icon at bounding box center [585, 303] width 22 height 22
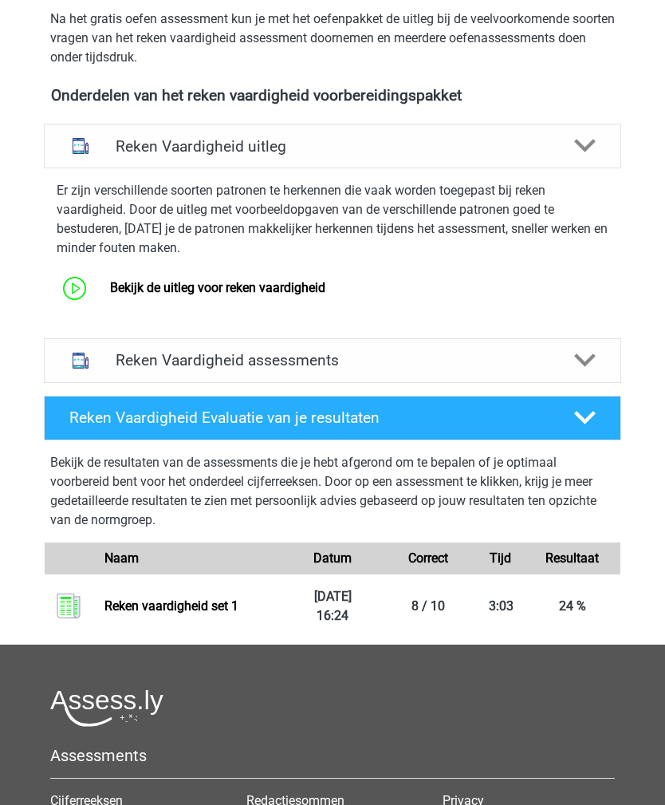
scroll to position [509, 0]
click at [265, 283] on link "Bekijk de uitleg voor reken vaardigheid" at bounding box center [217, 287] width 215 height 15
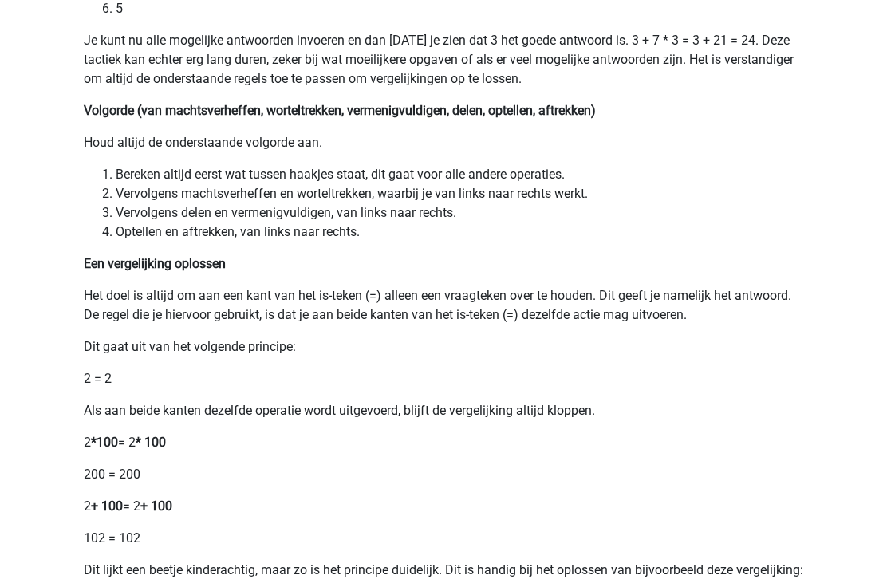
scroll to position [325, 0]
